Goal: Check status: Check status

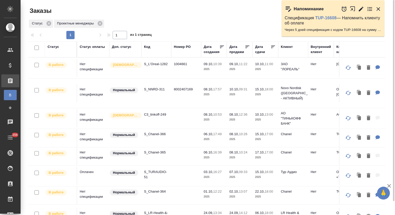
scroll to position [14, 0]
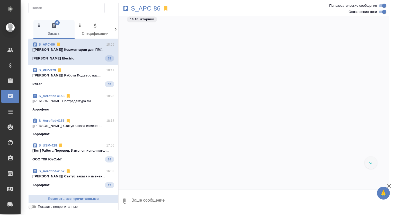
scroll to position [37251, 0]
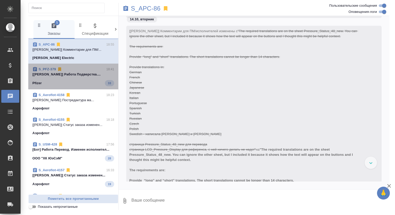
click at [82, 84] on div "Pfizer 33" at bounding box center [73, 83] width 82 height 6
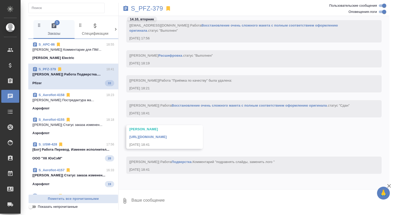
scroll to position [12628, 0]
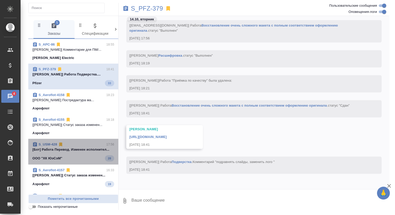
click at [89, 159] on div "ООО "ХК ЮэСэМ" 28" at bounding box center [73, 158] width 82 height 6
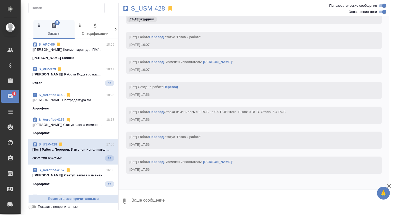
scroll to position [4798, 0]
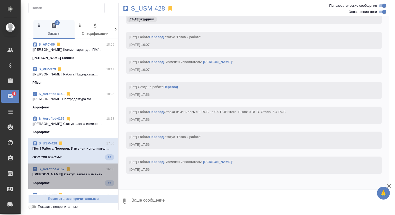
click at [88, 173] on p "[Третьякова Ольга] Статус заказа изменен..." at bounding box center [73, 173] width 82 height 5
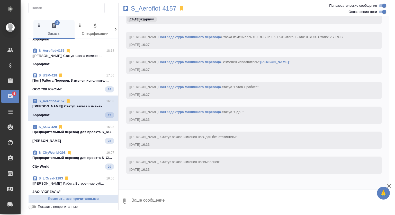
scroll to position [75, 0]
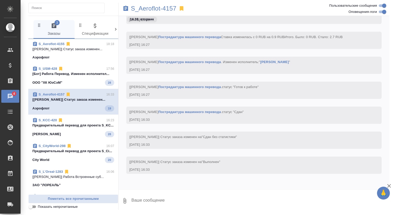
click at [93, 128] on p "Предварительный перевод для проекта S_KC..." at bounding box center [73, 125] width 82 height 5
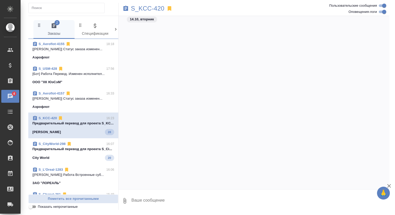
scroll to position [3612, 0]
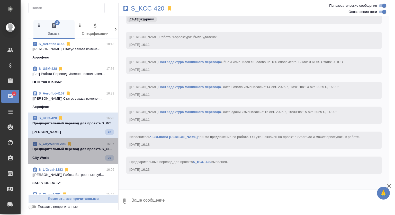
click at [90, 151] on p "Предварительный перевод для проекта S_Ci..." at bounding box center [73, 148] width 82 height 5
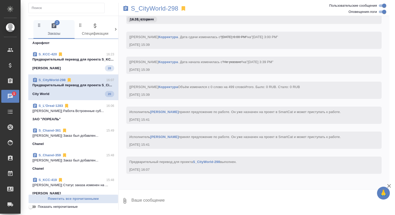
scroll to position [140, 0]
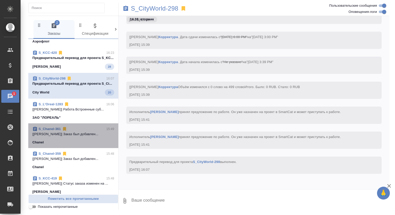
click at [90, 145] on div "Chanel" at bounding box center [73, 142] width 82 height 5
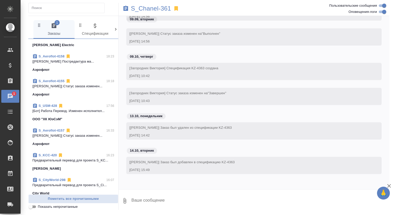
scroll to position [0, 0]
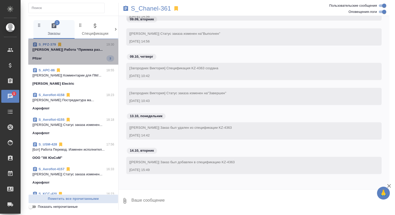
click at [89, 58] on div "Pfizer 3" at bounding box center [73, 58] width 82 height 6
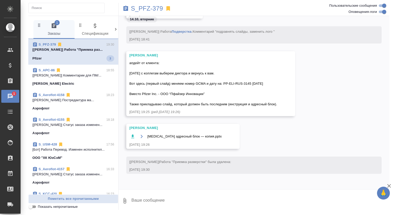
scroll to position [13241, 0]
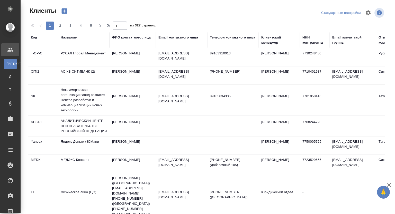
select select "RU"
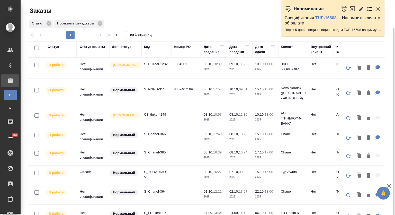
scroll to position [202, 0]
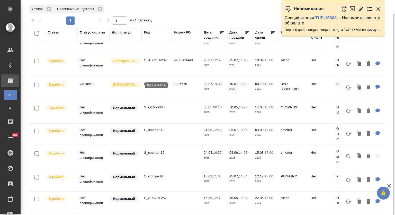
click at [158, 81] on p "S_L’Oreal-1266" at bounding box center [156, 83] width 25 height 5
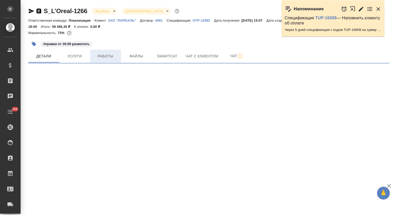
select select "RU"
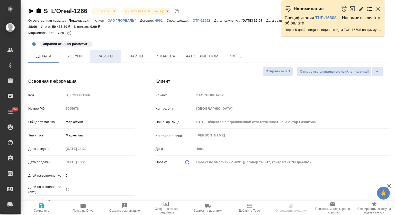
click at [109, 54] on span "Работы" at bounding box center [105, 56] width 25 height 6
type textarea "x"
type input "[PERSON_NAME]"
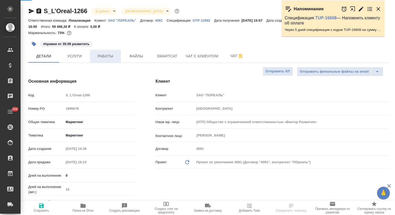
type input "[PERSON_NAME]"
